Goal: Transaction & Acquisition: Book appointment/travel/reservation

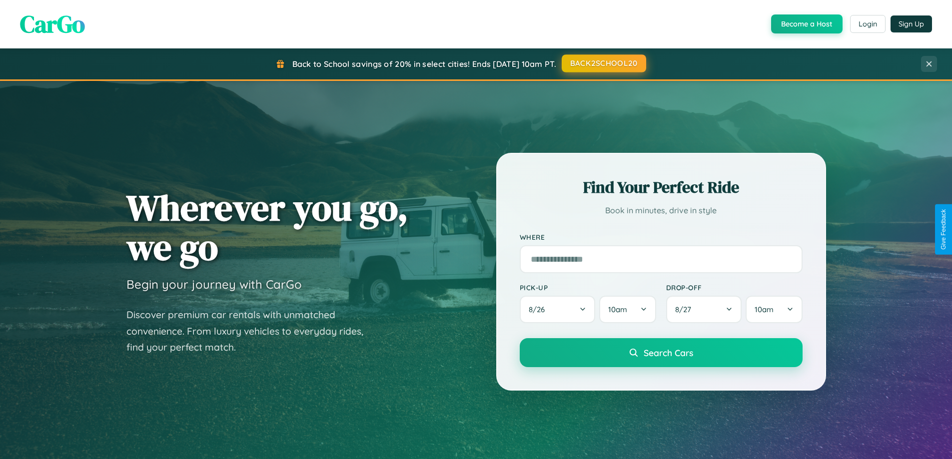
click at [603, 63] on button "BACK2SCHOOL20" at bounding box center [603, 63] width 84 height 18
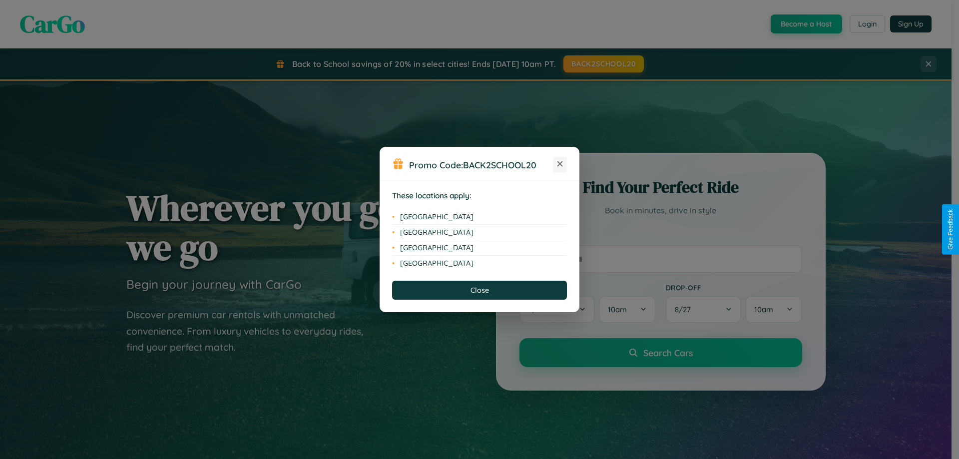
click at [560, 164] on icon at bounding box center [559, 163] width 5 height 5
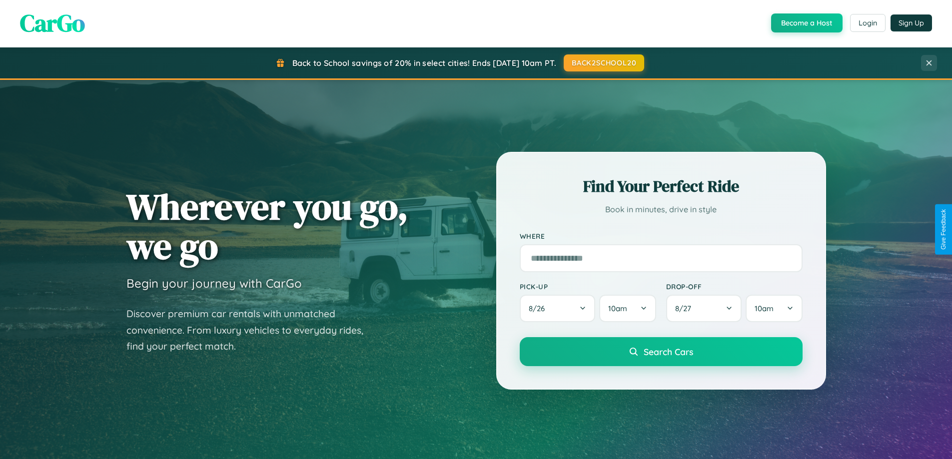
scroll to position [431, 0]
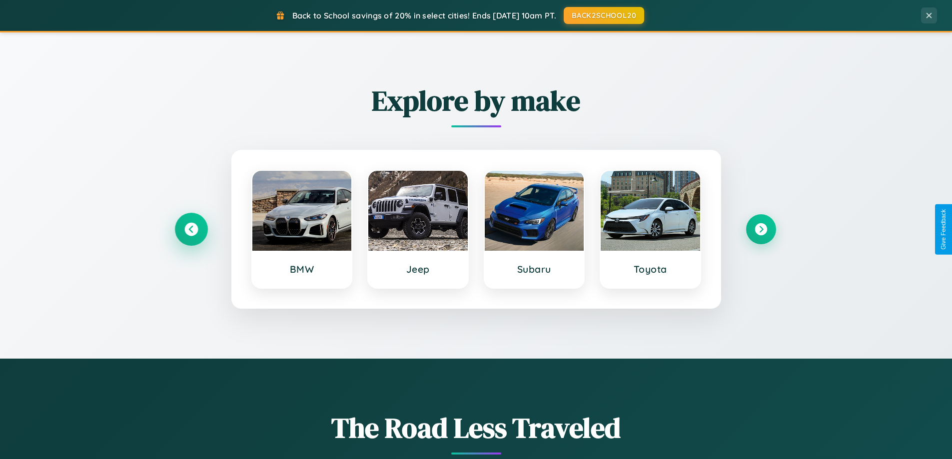
click at [191, 229] on icon at bounding box center [190, 229] width 13 height 13
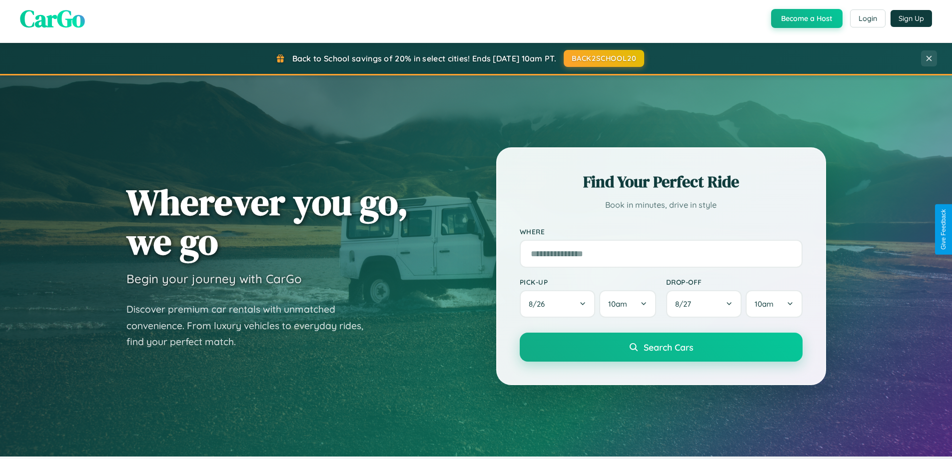
scroll to position [0, 0]
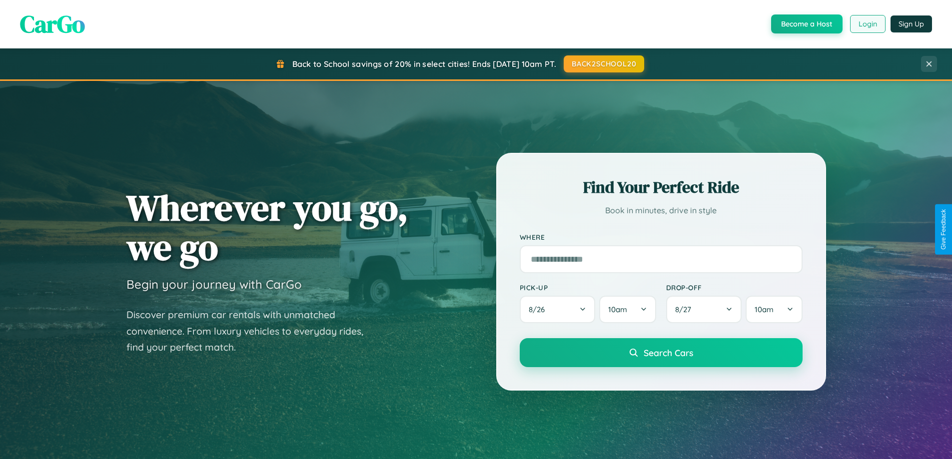
click at [867, 24] on button "Login" at bounding box center [867, 24] width 35 height 18
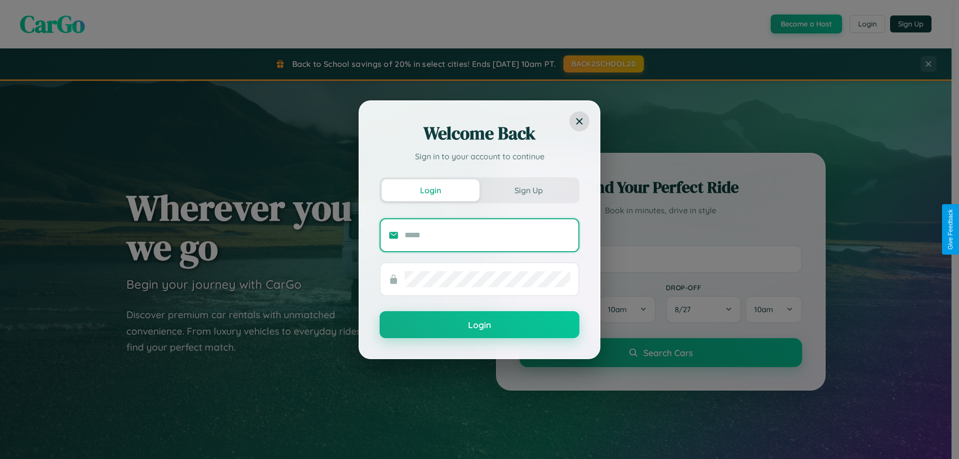
click at [488, 235] on input "text" at bounding box center [488, 235] width 166 height 16
type input "**********"
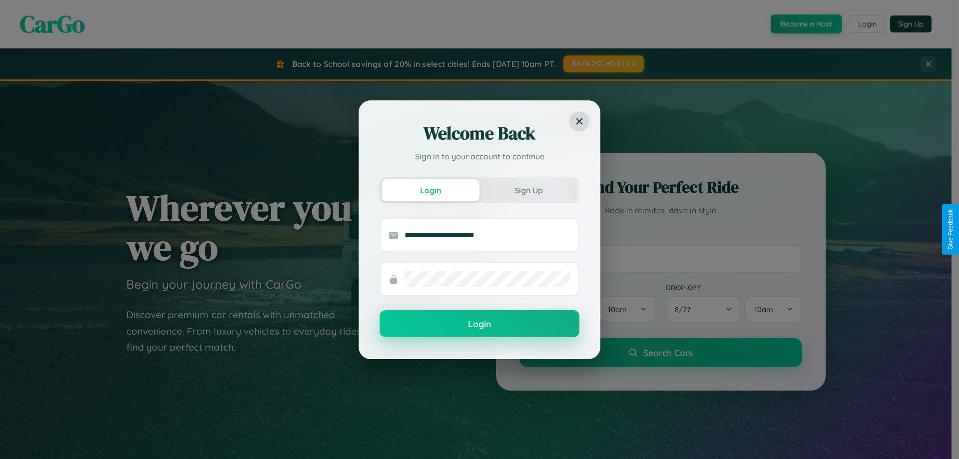
click at [480, 324] on button "Login" at bounding box center [480, 323] width 200 height 27
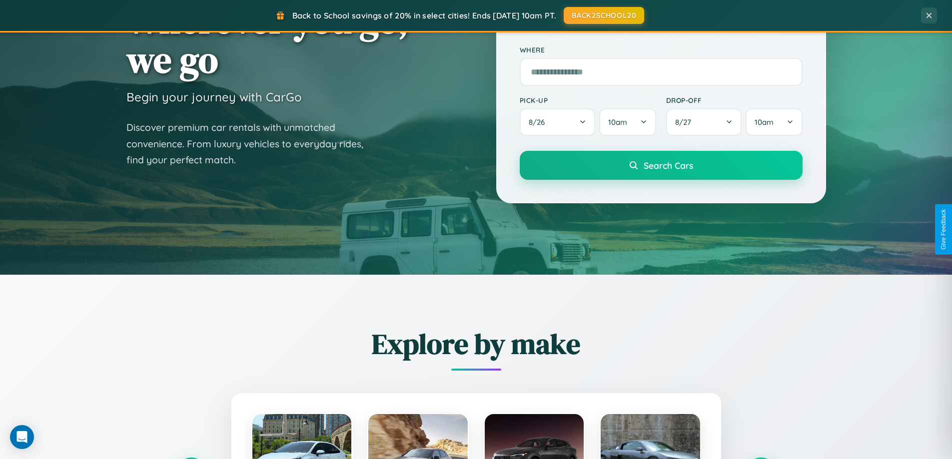
scroll to position [1605, 0]
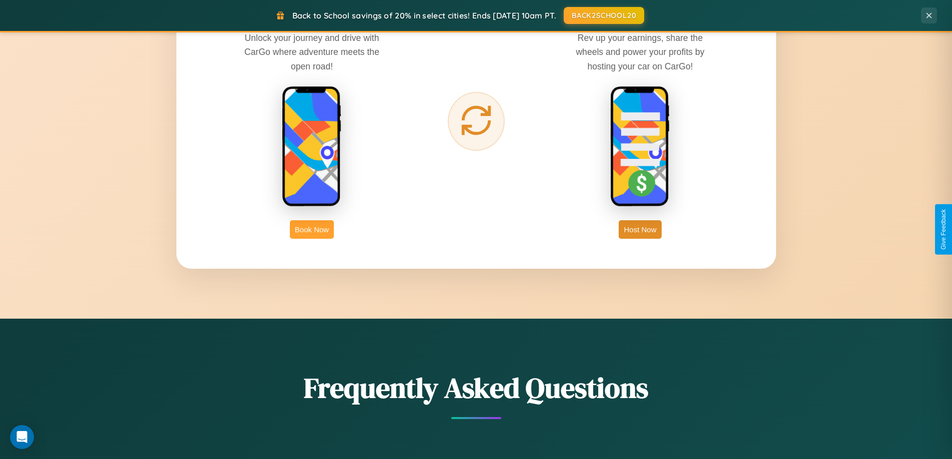
click at [312, 229] on button "Book Now" at bounding box center [312, 229] width 44 height 18
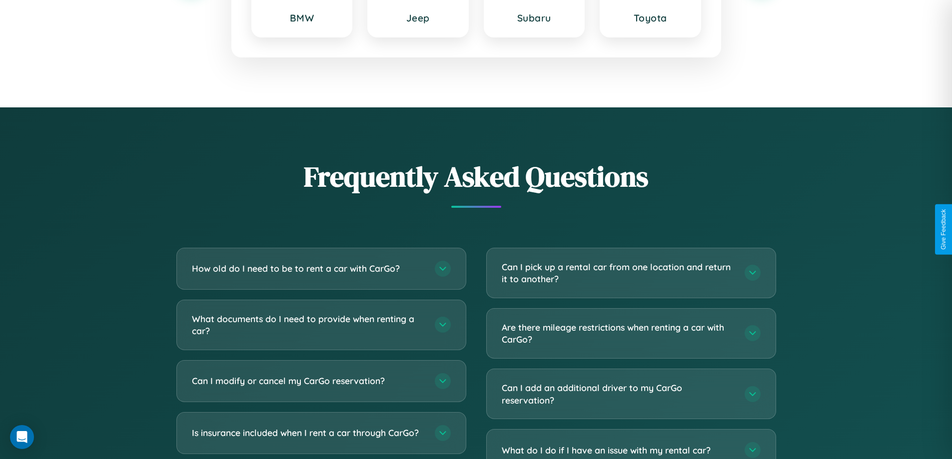
scroll to position [1756, 0]
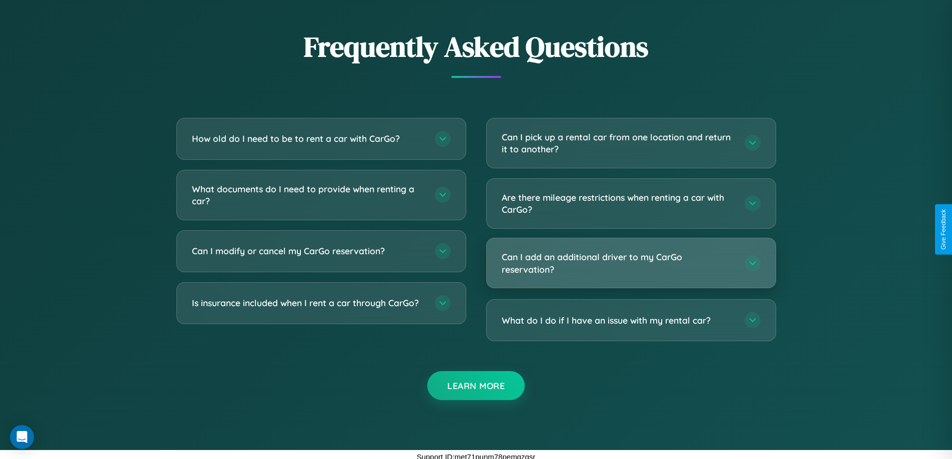
click at [630, 264] on h3 "Can I add an additional driver to my CarGo reservation?" at bounding box center [618, 263] width 233 height 24
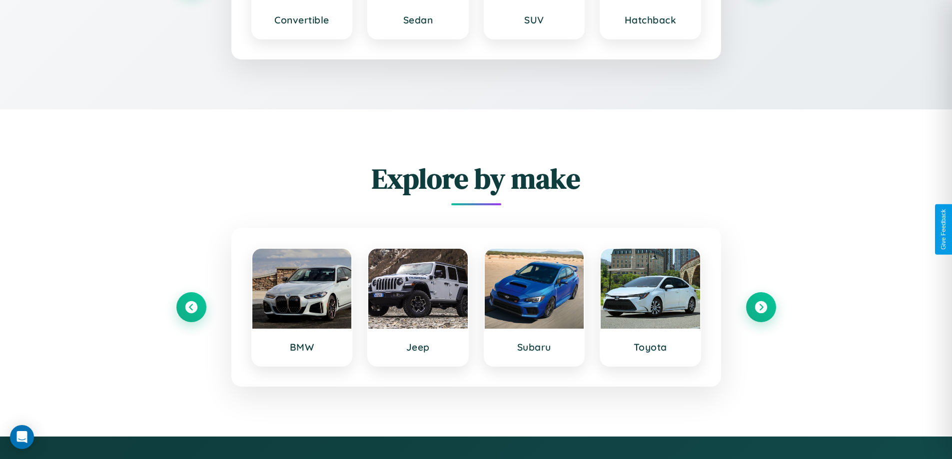
scroll to position [1621, 0]
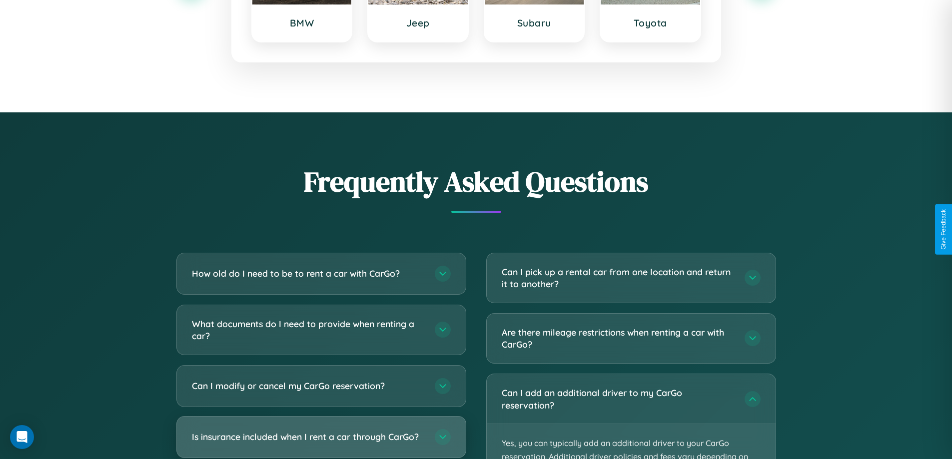
click at [321, 438] on h3 "Is insurance included when I rent a car through CarGo?" at bounding box center [308, 437] width 233 height 12
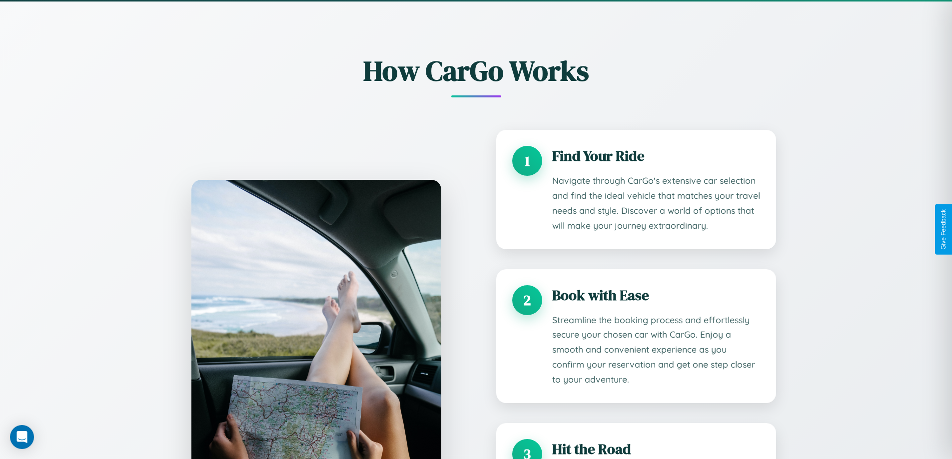
scroll to position [0, 0]
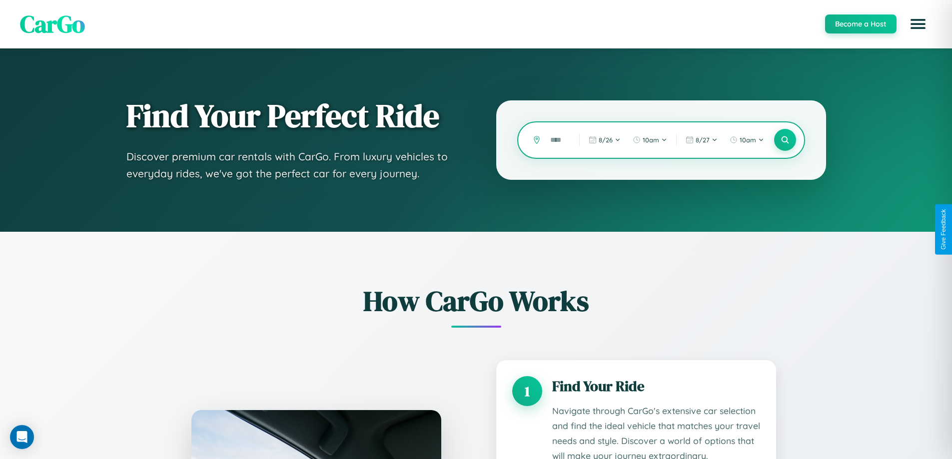
click at [557, 140] on input "text" at bounding box center [557, 139] width 24 height 17
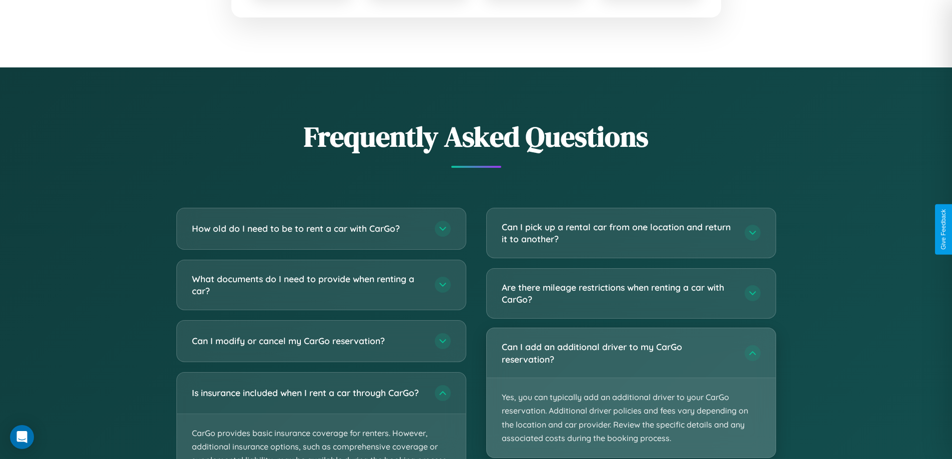
scroll to position [1665, 0]
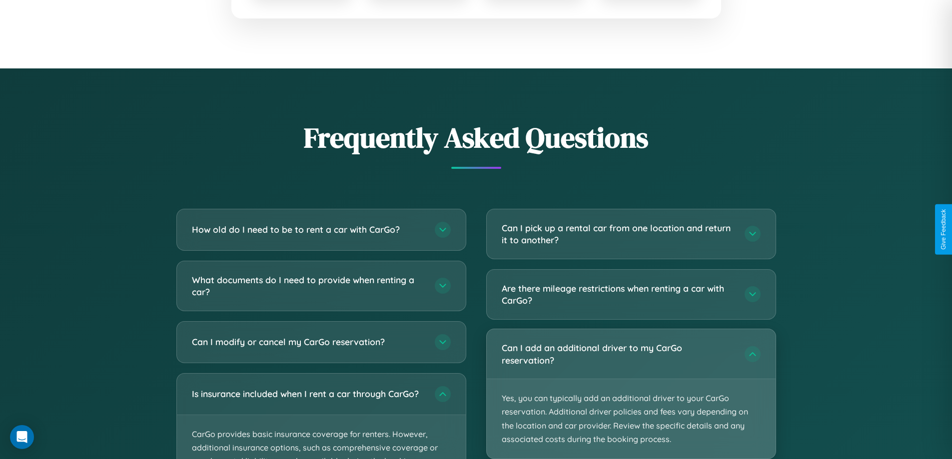
click at [630, 394] on p "Yes, you can typically add an additional driver to your CarGo reservation. Addi…" at bounding box center [631, 418] width 289 height 79
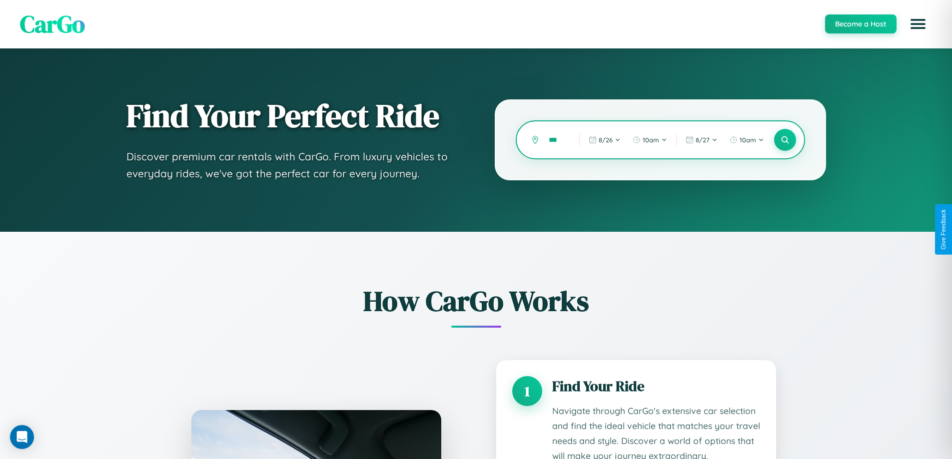
scroll to position [0, 0]
type input "*"
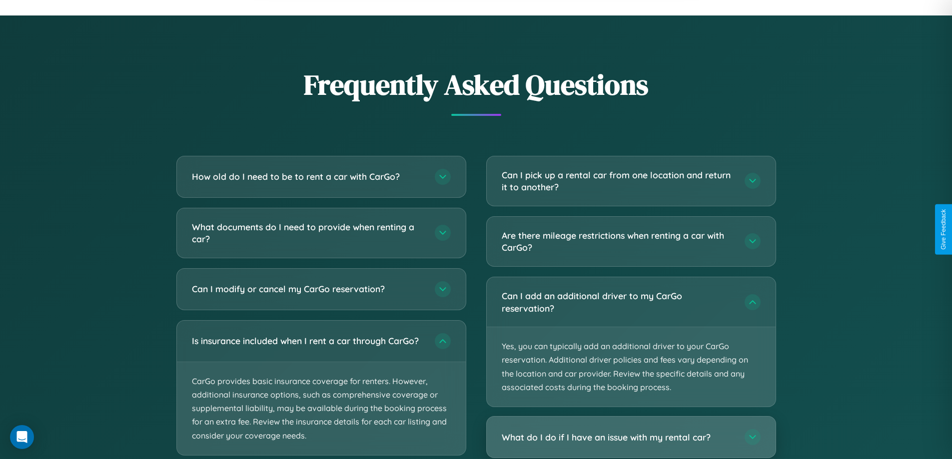
click at [630, 438] on h3 "What do I do if I have an issue with my rental car?" at bounding box center [618, 437] width 233 height 12
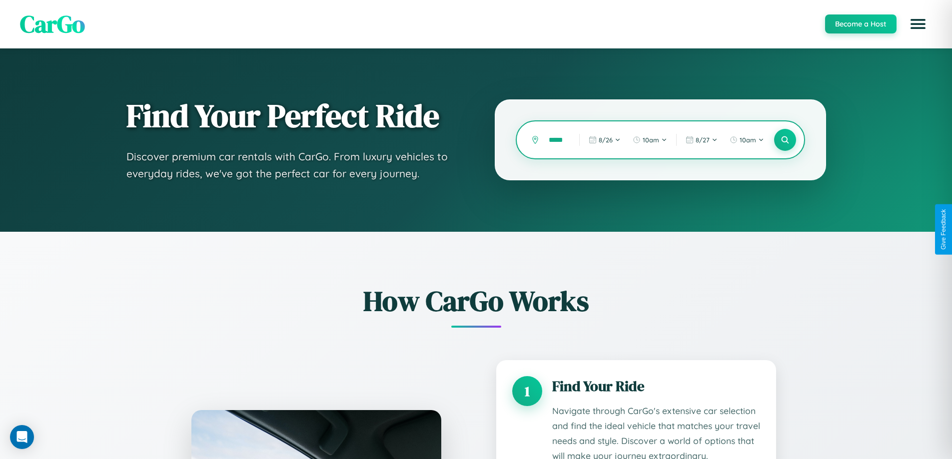
scroll to position [0, 1]
type input "*****"
click at [784, 140] on icon at bounding box center [784, 139] width 9 height 9
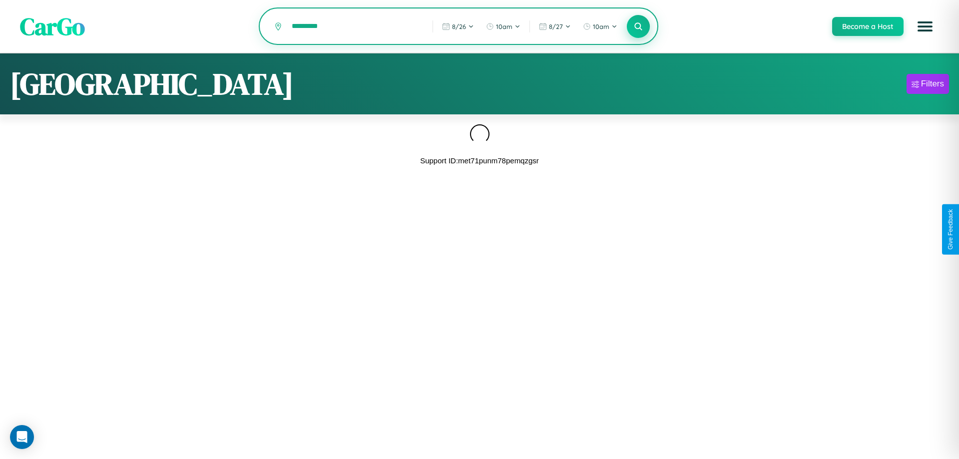
type input "*********"
click at [638, 26] on icon at bounding box center [637, 25] width 9 height 9
